Goal: Check status: Check status

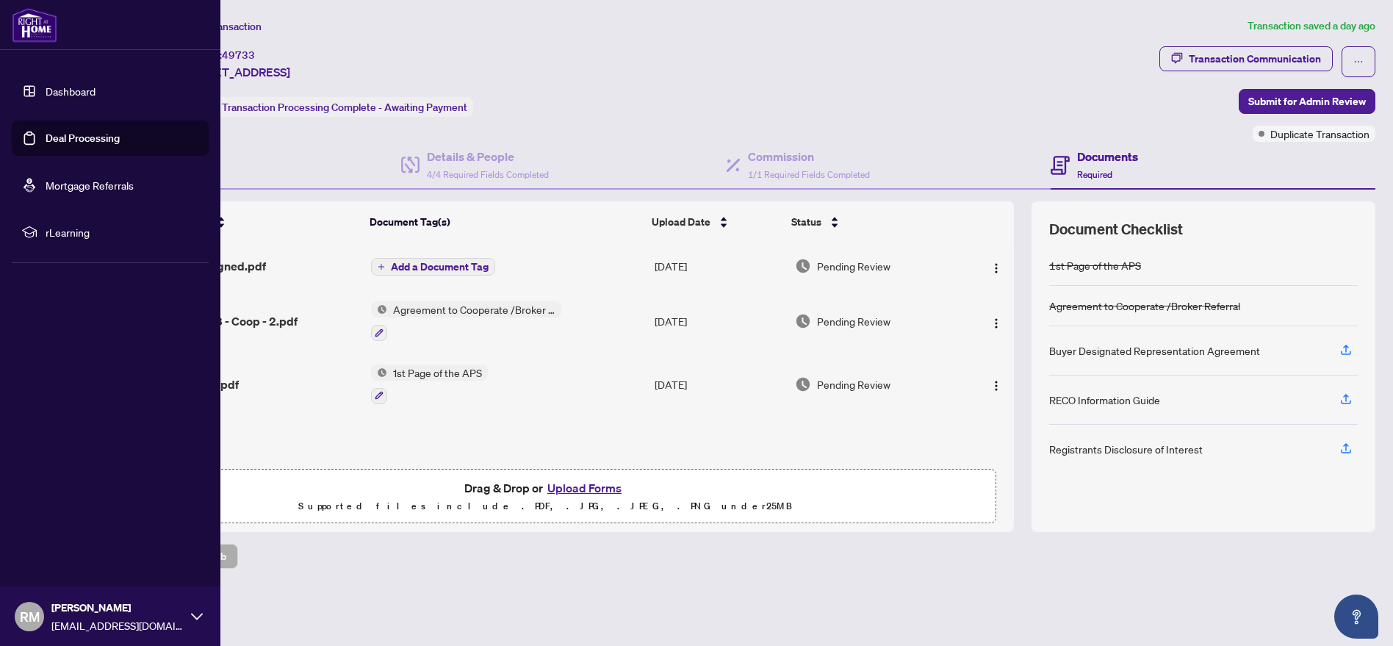
click at [63, 85] on link "Dashboard" at bounding box center [71, 91] width 50 height 13
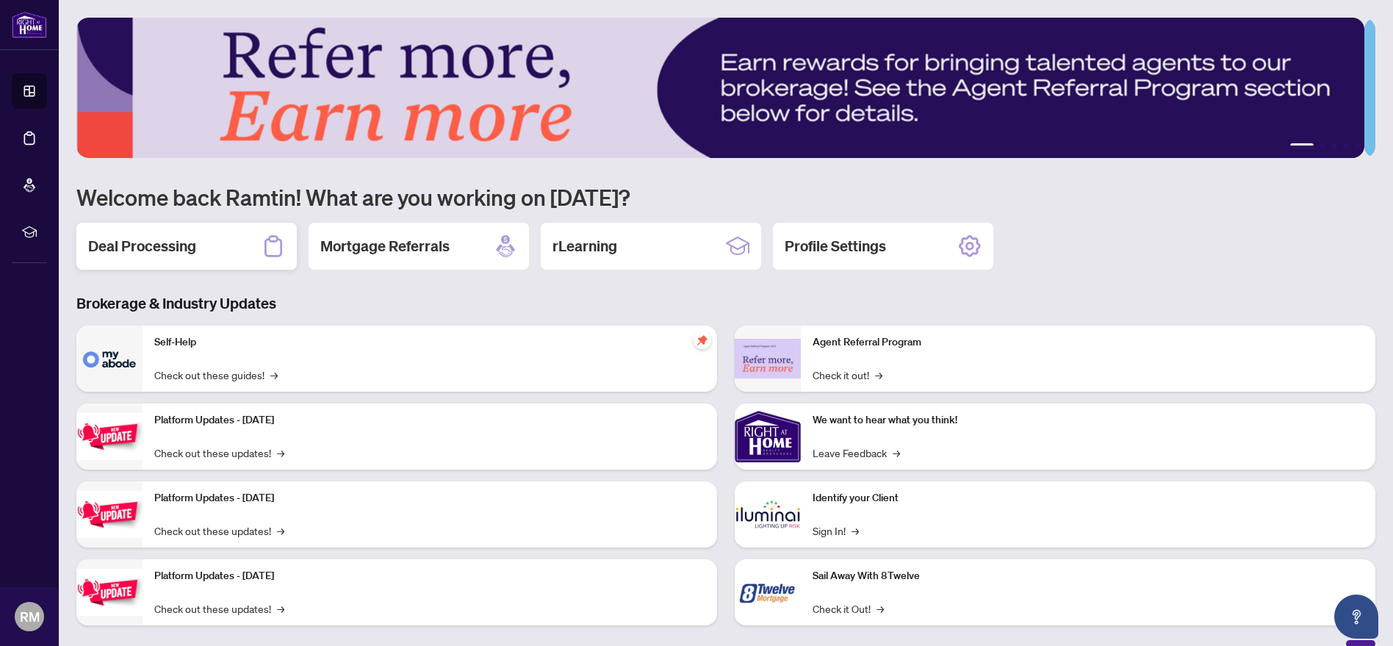
click at [192, 251] on h2 "Deal Processing" at bounding box center [142, 246] width 108 height 21
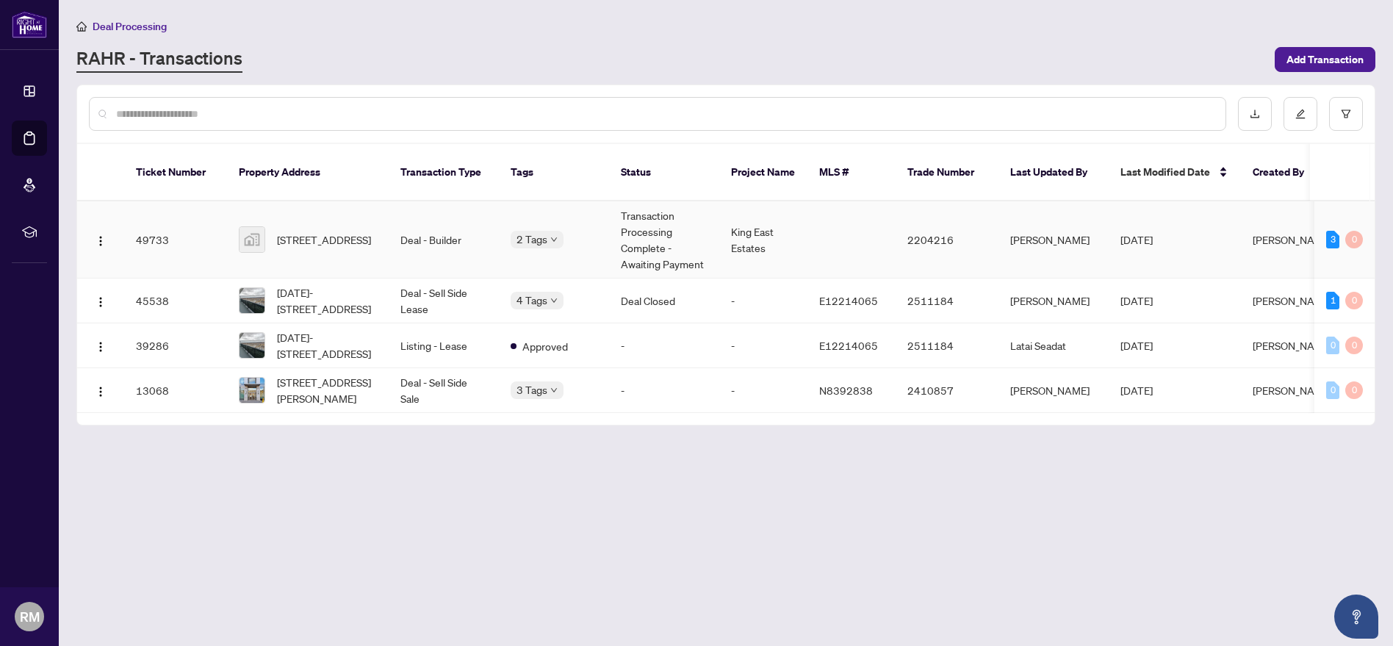
click at [621, 230] on td "Transaction Processing Complete - Awaiting Payment" at bounding box center [664, 239] width 110 height 77
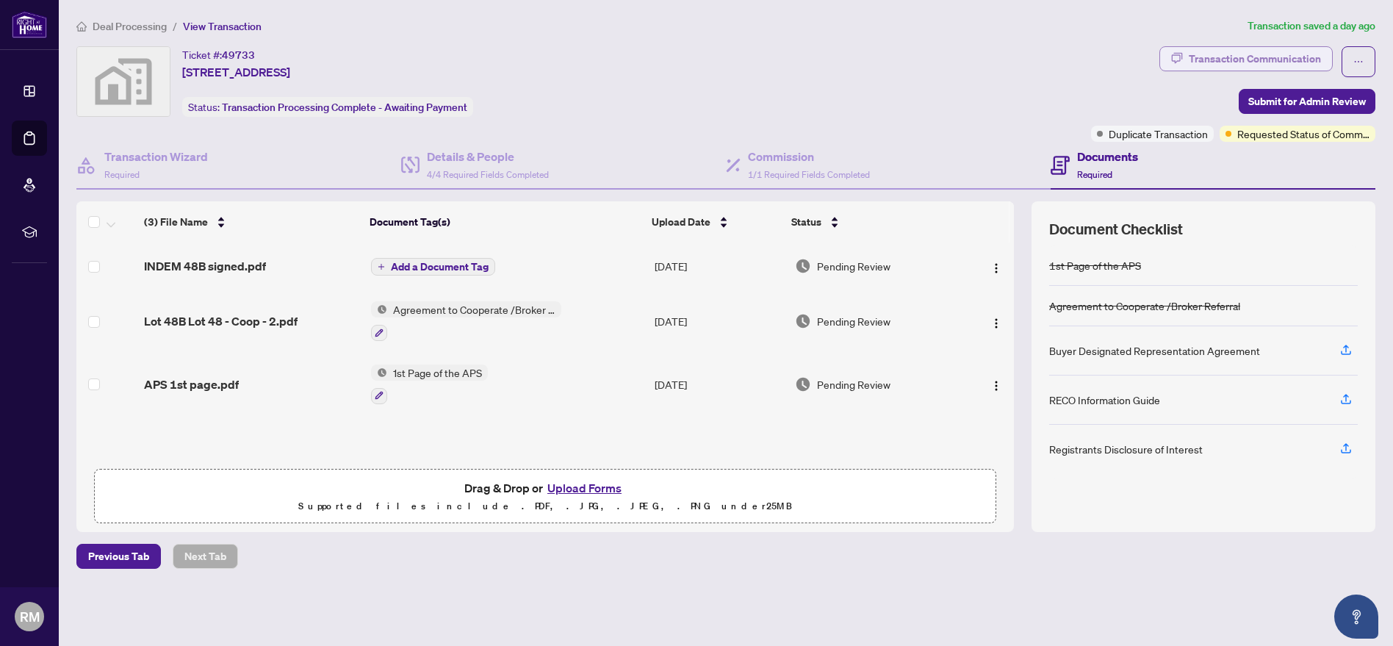
click at [1222, 60] on div "Transaction Communication" at bounding box center [1255, 59] width 132 height 24
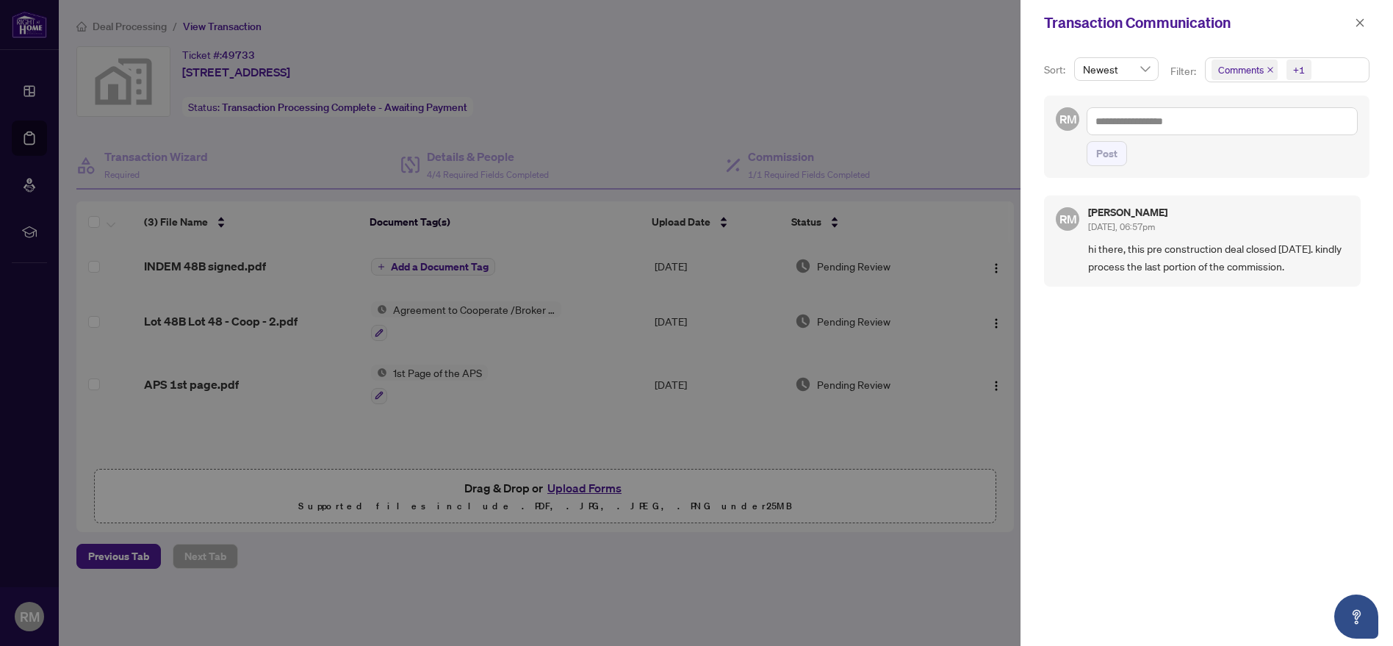
click at [1371, 22] on div "Transaction Communication" at bounding box center [1207, 23] width 373 height 46
click at [1358, 19] on icon "close" at bounding box center [1360, 23] width 10 height 10
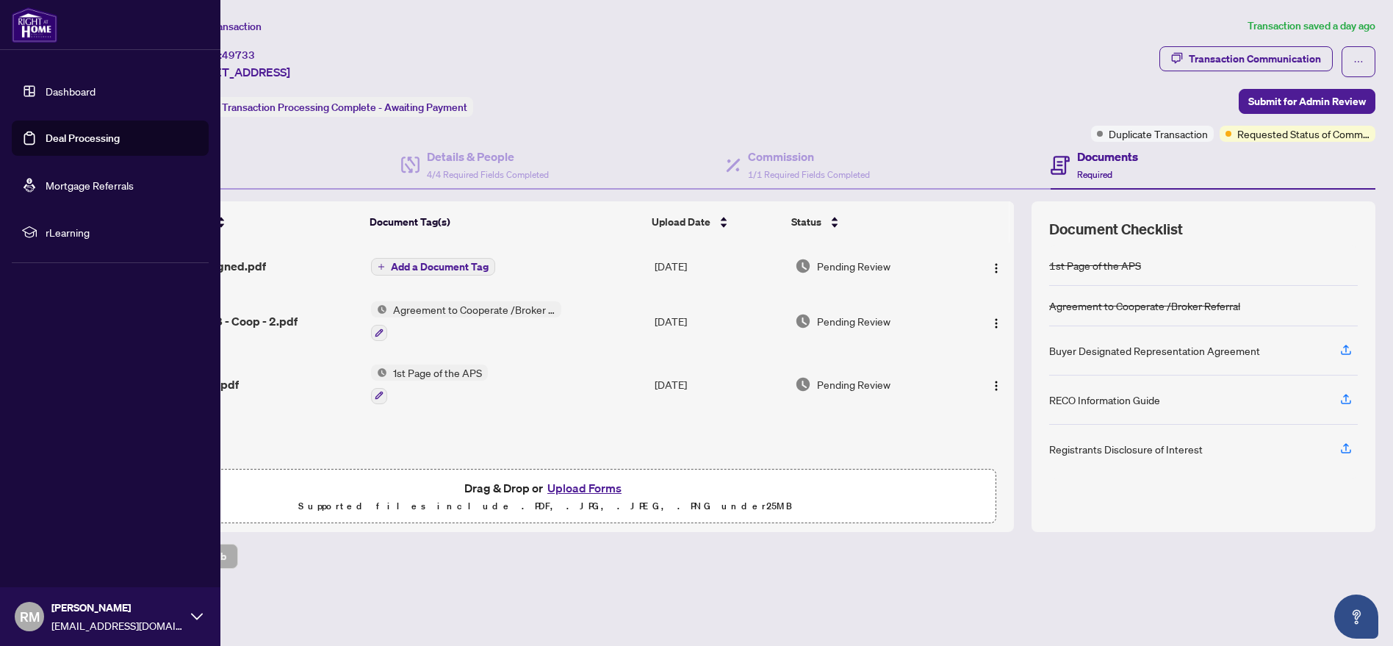
click at [58, 92] on link "Dashboard" at bounding box center [71, 91] width 50 height 13
